Goal: Transaction & Acquisition: Purchase product/service

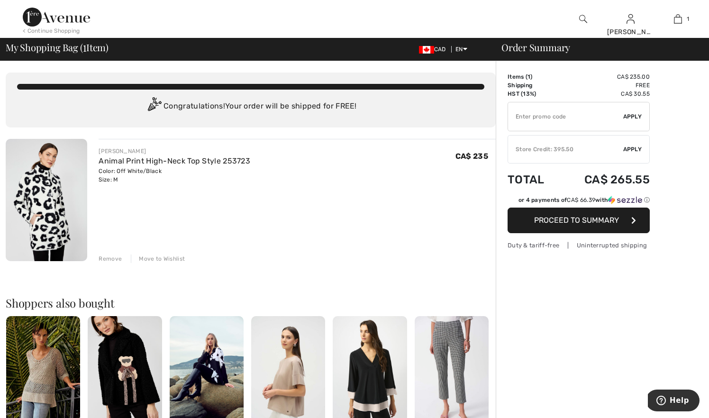
click at [587, 225] on button "Proceed to Summary" at bounding box center [578, 220] width 142 height 26
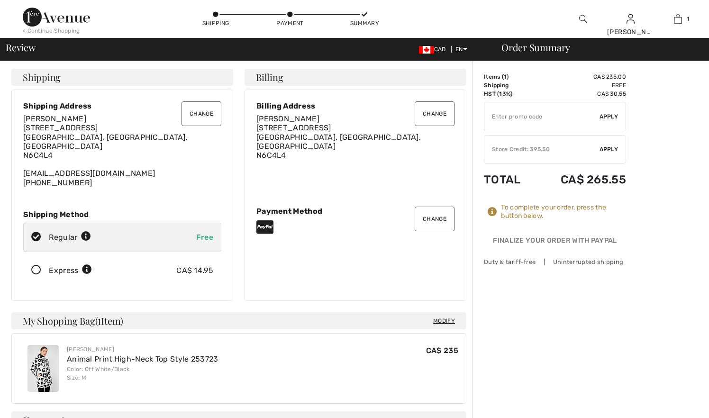
click at [586, 225] on div "Items ( 1 ) CA$ 235.00 Promo code CA$ 0.00 Shipping Free HST (13%) CA$ 30.55 Ta…" at bounding box center [555, 160] width 142 height 177
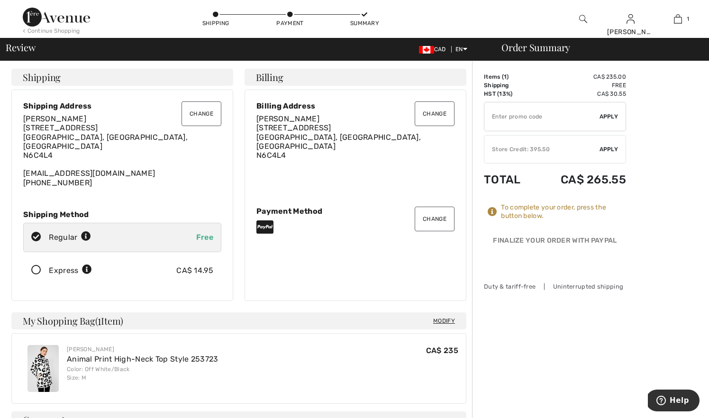
click at [512, 151] on div "Store Credit: 395.50" at bounding box center [541, 149] width 115 height 9
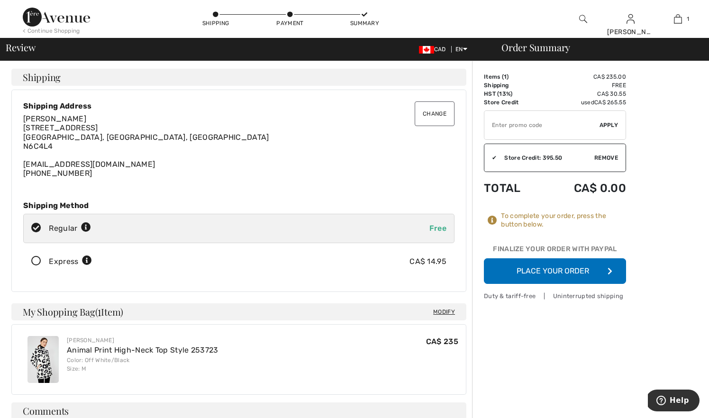
click at [559, 269] on button "Place Your Order" at bounding box center [555, 271] width 142 height 26
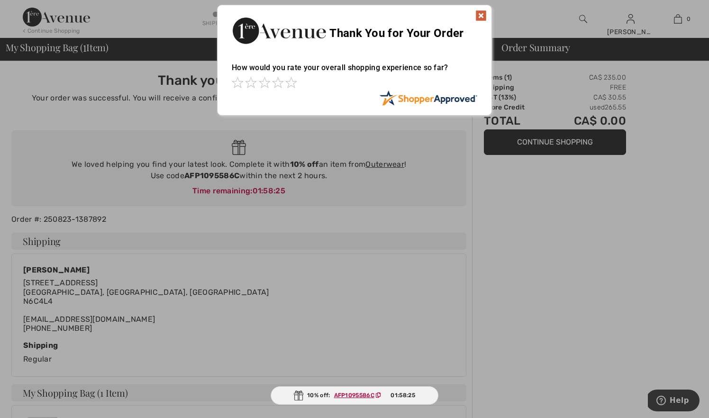
click at [366, 247] on div at bounding box center [354, 209] width 709 height 418
click at [390, 165] on div at bounding box center [354, 209] width 709 height 418
click at [367, 397] on ins "AFP1095586C" at bounding box center [354, 395] width 40 height 7
click at [327, 287] on div at bounding box center [354, 209] width 709 height 418
click at [482, 17] on img at bounding box center [480, 15] width 11 height 11
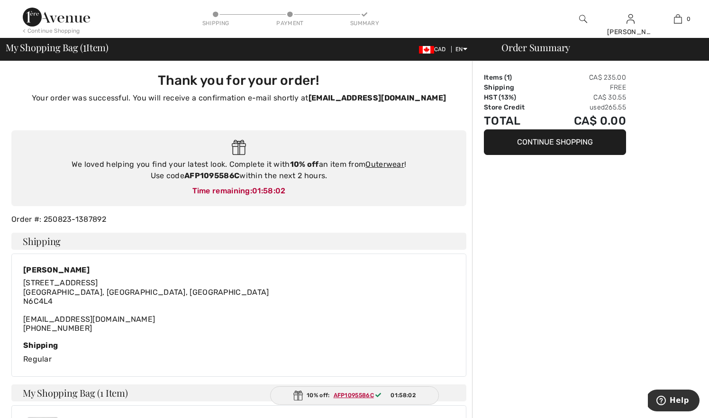
click at [64, 19] on img at bounding box center [56, 17] width 67 height 19
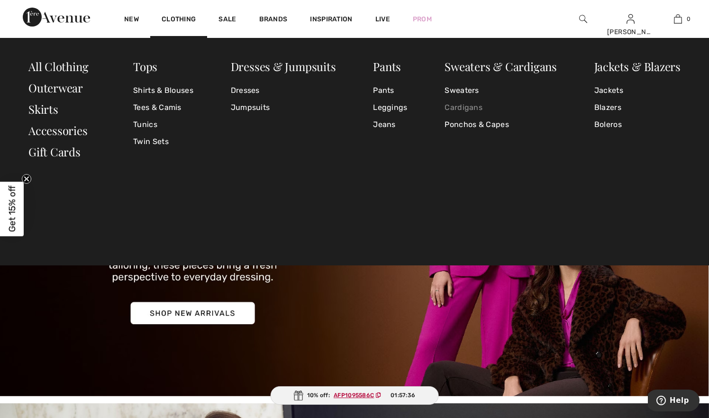
click at [459, 108] on link "Cardigans" at bounding box center [500, 107] width 112 height 17
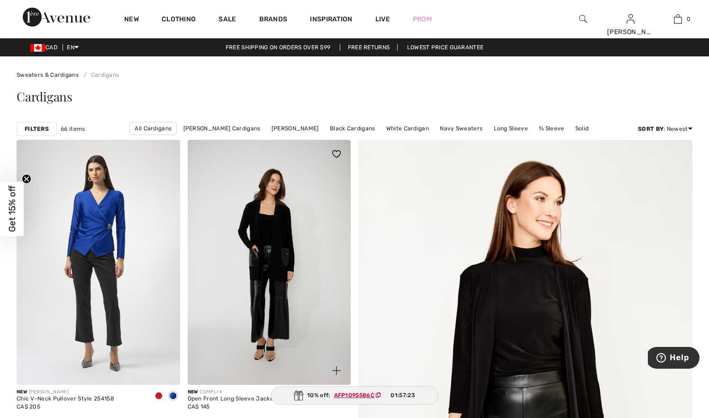
click at [317, 141] on div at bounding box center [330, 159] width 39 height 39
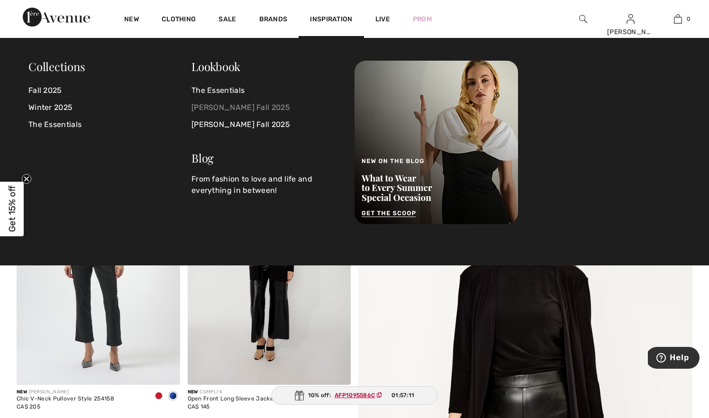
click at [219, 105] on link "[PERSON_NAME] Fall 2025" at bounding box center [267, 107] width 152 height 17
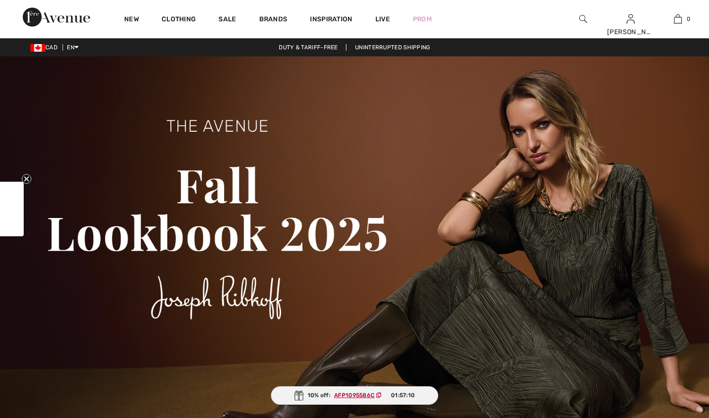
checkbox input "true"
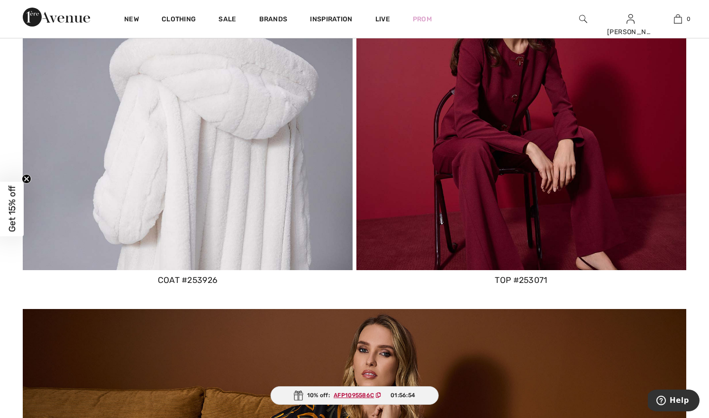
scroll to position [1372, 0]
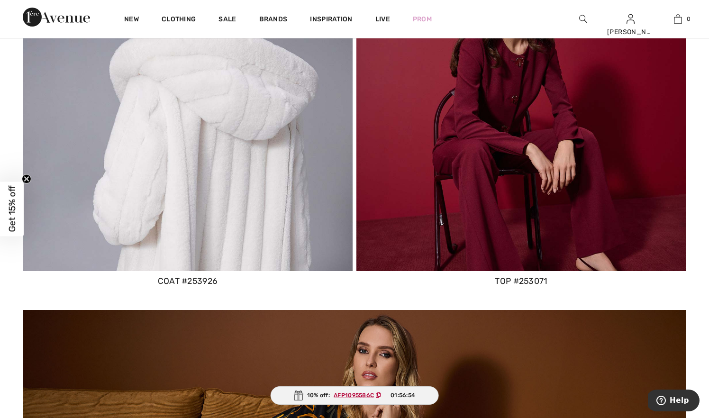
click at [222, 137] on img at bounding box center [188, 106] width 330 height 330
click at [199, 275] on div "coat #253926" at bounding box center [188, 281] width 330 height 12
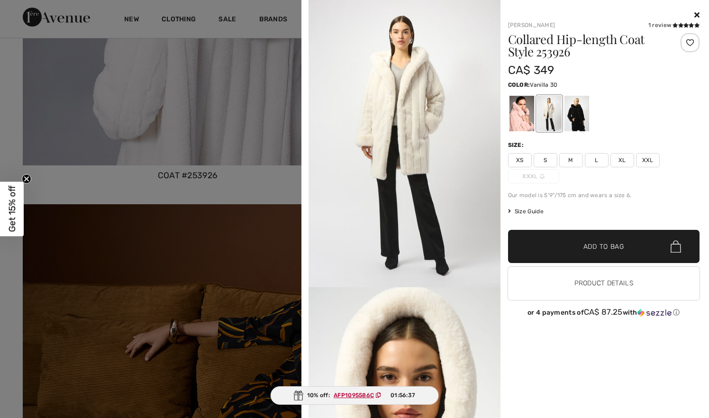
scroll to position [1491, 0]
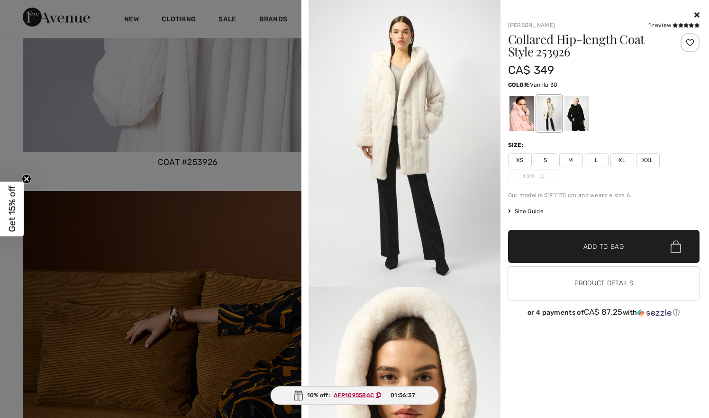
click at [571, 344] on div "Joseph Ribkoff 1 review 1 review Collared Hip-length Coat Style 253926 CA$ 349 …" at bounding box center [599, 213] width 199 height 408
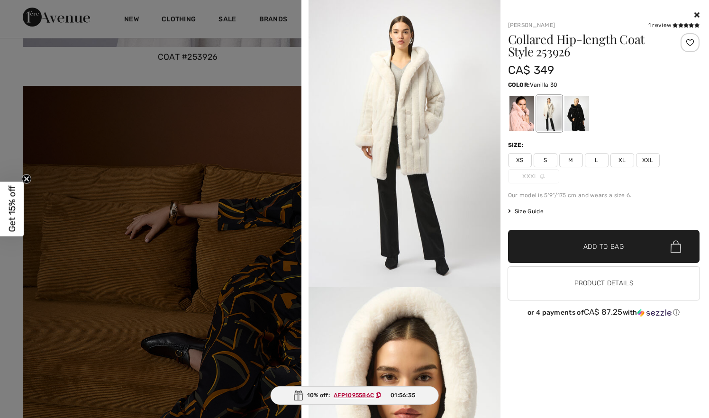
scroll to position [1597, 0]
click at [412, 128] on img at bounding box center [404, 143] width 192 height 287
click at [548, 113] on div at bounding box center [548, 114] width 25 height 36
click at [597, 284] on button "Product Details" at bounding box center [604, 283] width 192 height 33
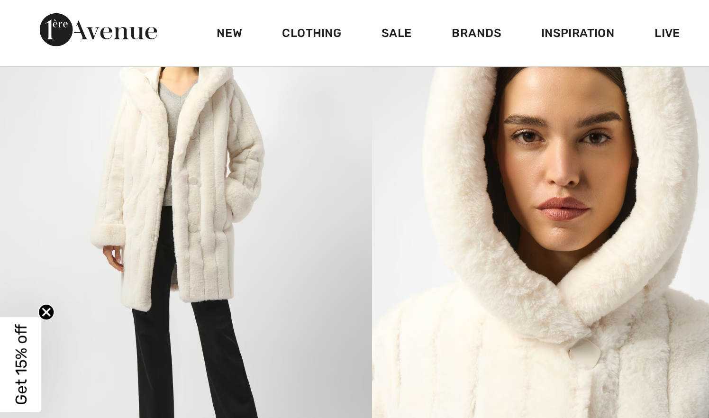
scroll to position [77, 0]
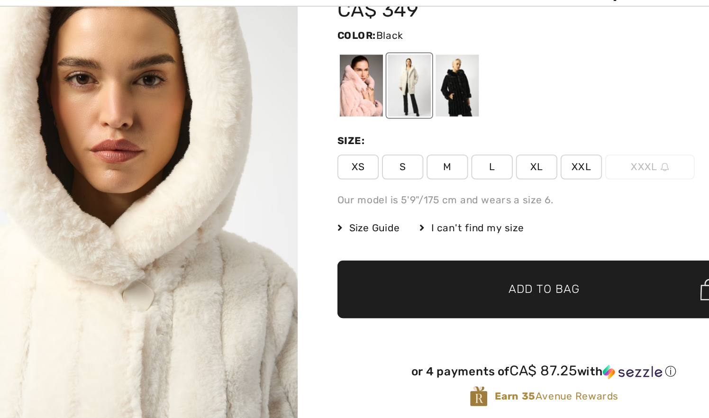
click at [505, 66] on div at bounding box center [517, 84] width 25 height 36
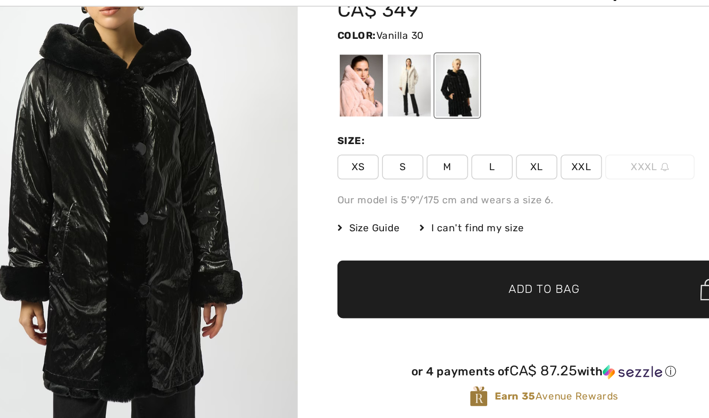
click at [478, 66] on div at bounding box center [490, 84] width 25 height 36
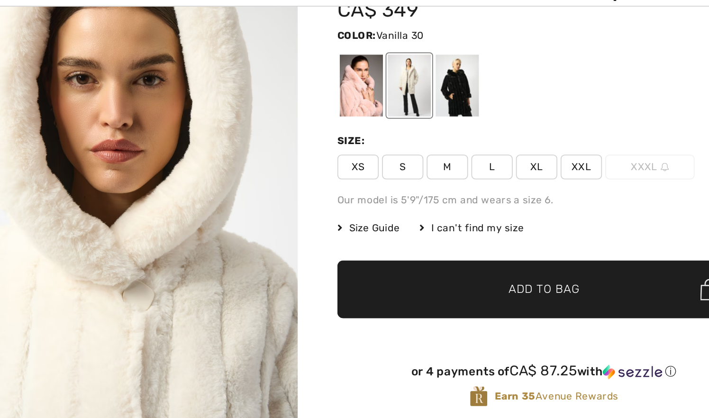
click at [478, 66] on div at bounding box center [490, 84] width 25 height 36
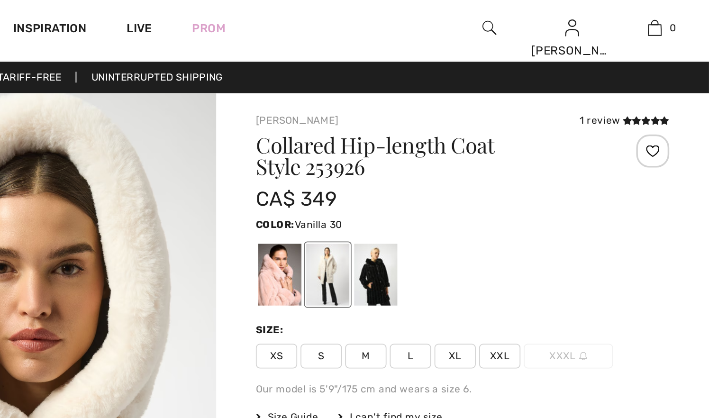
scroll to position [0, 0]
click at [505, 156] on div at bounding box center [517, 161] width 25 height 36
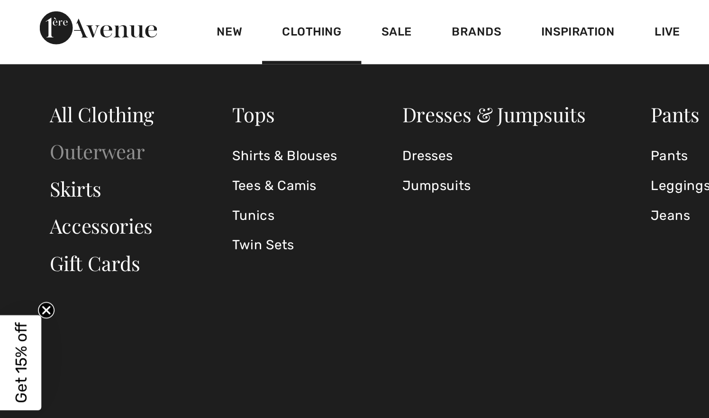
click at [69, 88] on link "Outerwear" at bounding box center [55, 87] width 54 height 15
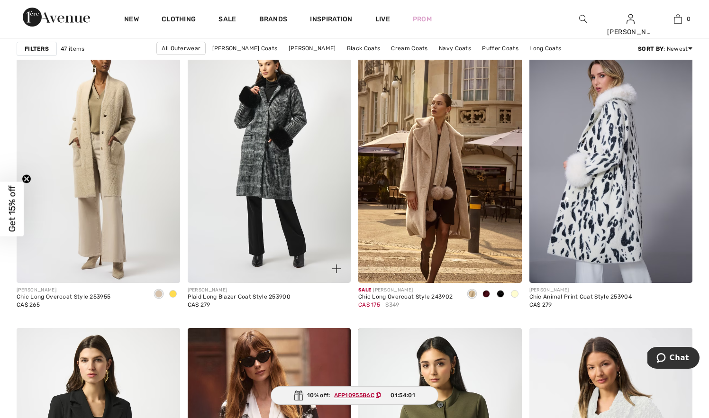
scroll to position [1377, 0]
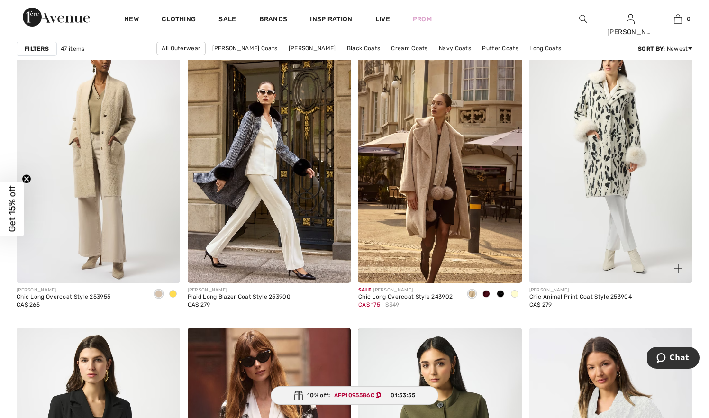
click at [600, 156] on img at bounding box center [610, 160] width 163 height 245
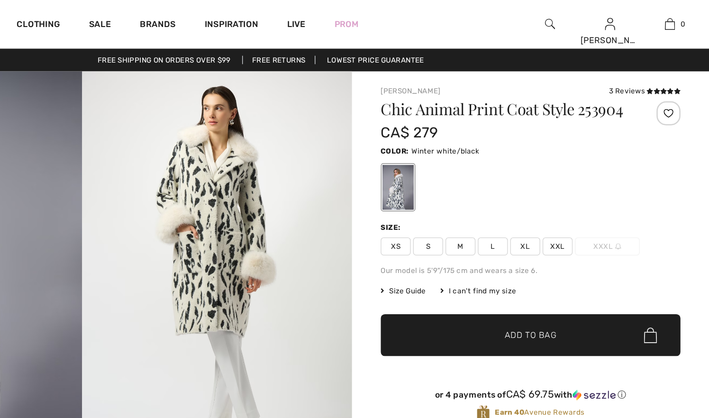
click at [213, 152] on img at bounding box center [319, 216] width 213 height 320
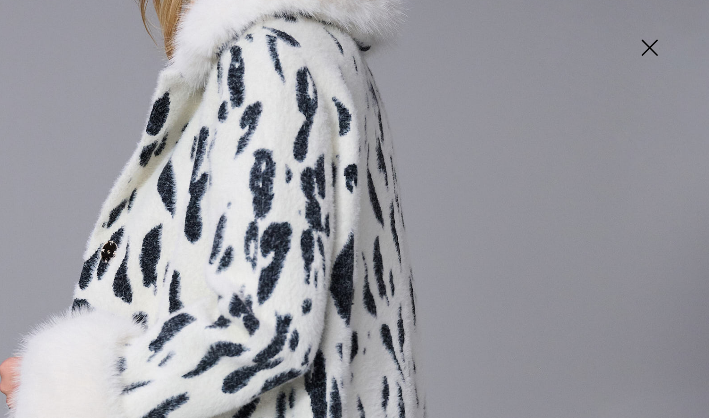
scroll to position [231, 0]
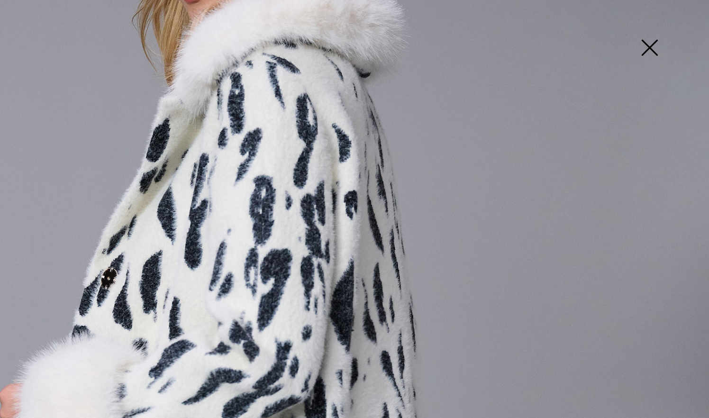
click at [638, 40] on img at bounding box center [661, 38] width 47 height 49
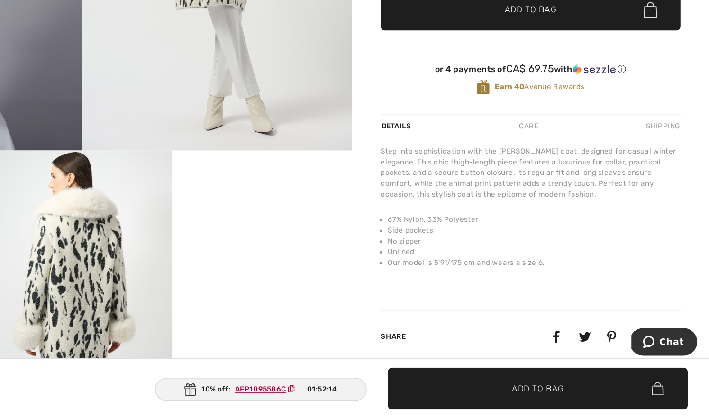
scroll to position [170, 0]
